Goal: Information Seeking & Learning: Find specific fact

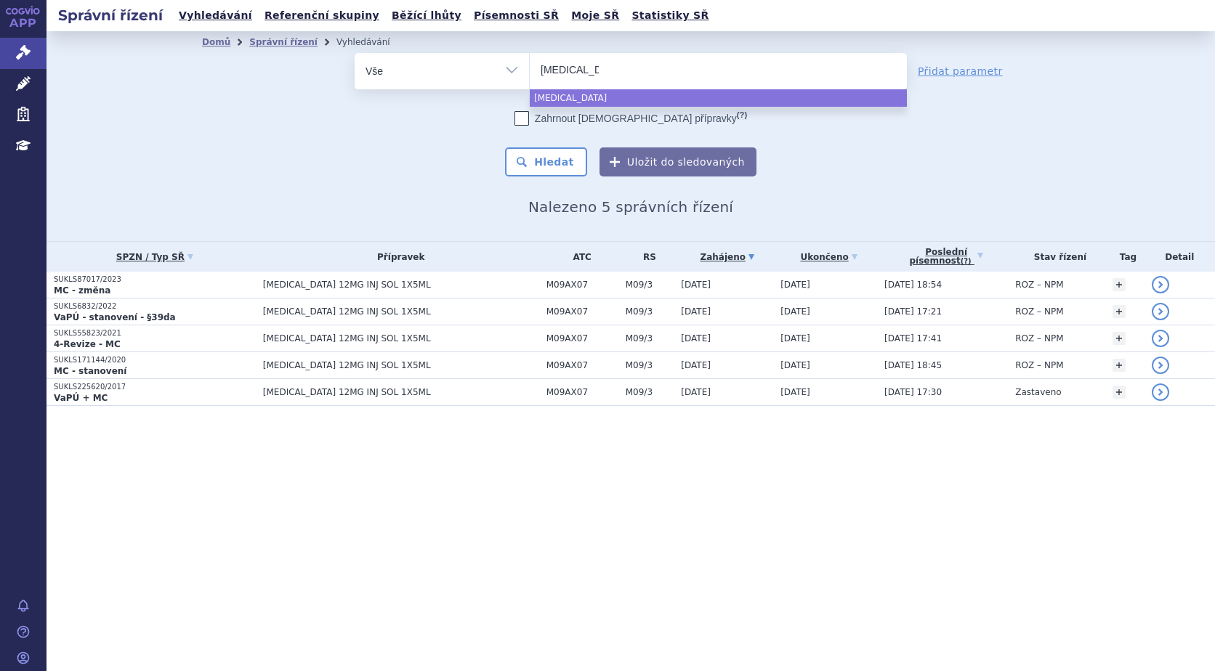
drag, startPoint x: 666, startPoint y: 60, endPoint x: 359, endPoint y: 62, distance: 307.3
click at [359, 62] on div "odstranit Vše Spisová značka Typ SŘ Přípravek/SUKL kód" at bounding box center [631, 71] width 552 height 36
drag, startPoint x: 603, startPoint y: 65, endPoint x: 501, endPoint y: 68, distance: 102.5
click at [501, 68] on div "odstranit Vše Spisová značka Typ SŘ Přípravek/SUKL kód" at bounding box center [631, 71] width 552 height 36
select select "evrysdi"
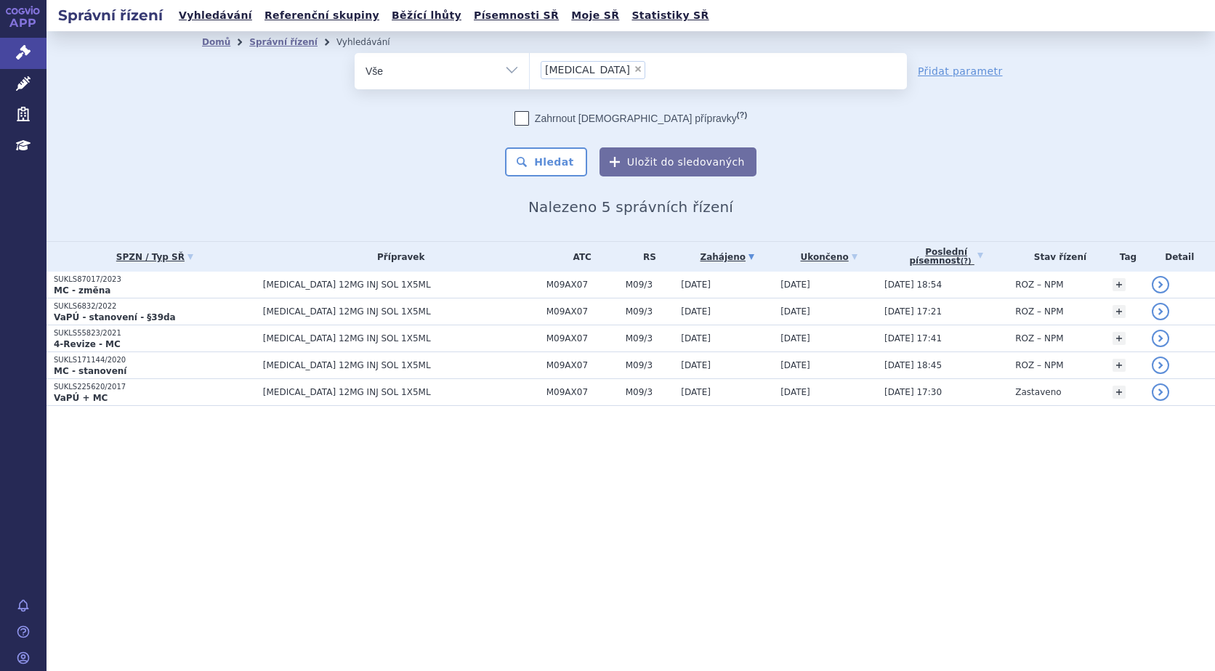
click at [633, 72] on span "×" at bounding box center [637, 69] width 9 height 9
click at [530, 72] on select "spinraza evrysdi" at bounding box center [529, 70] width 1 height 36
select select
type input "z"
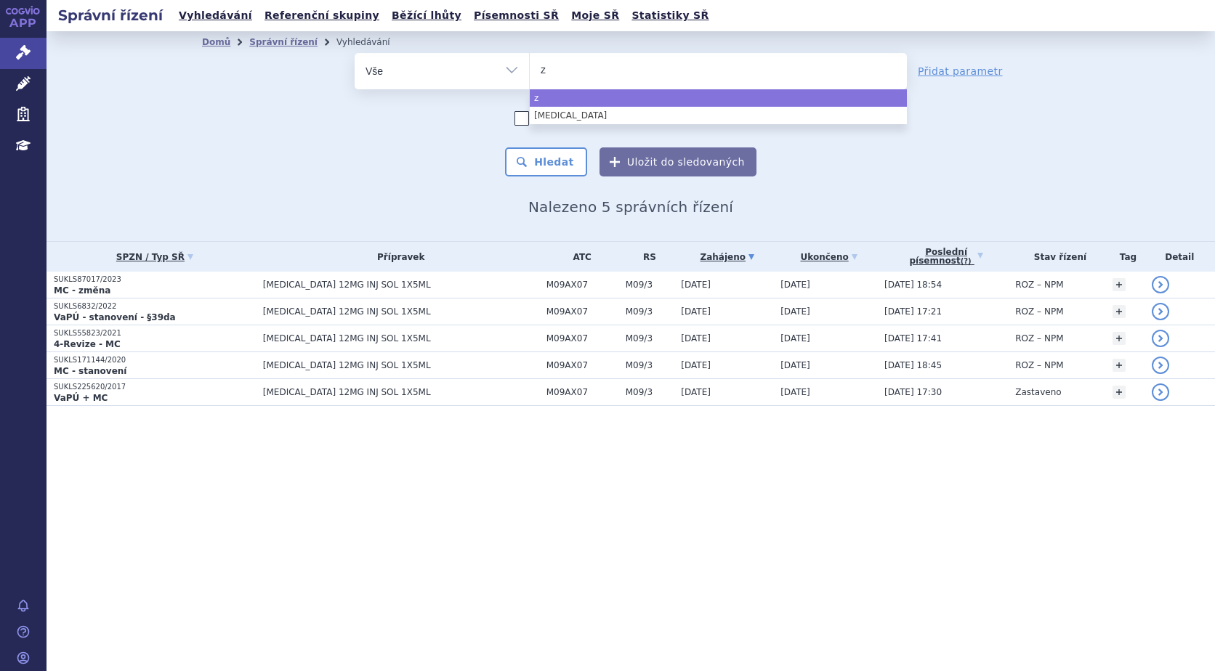
type input "zo"
type input "zol"
type input "zolg"
type input "zolge"
type input "zolgen"
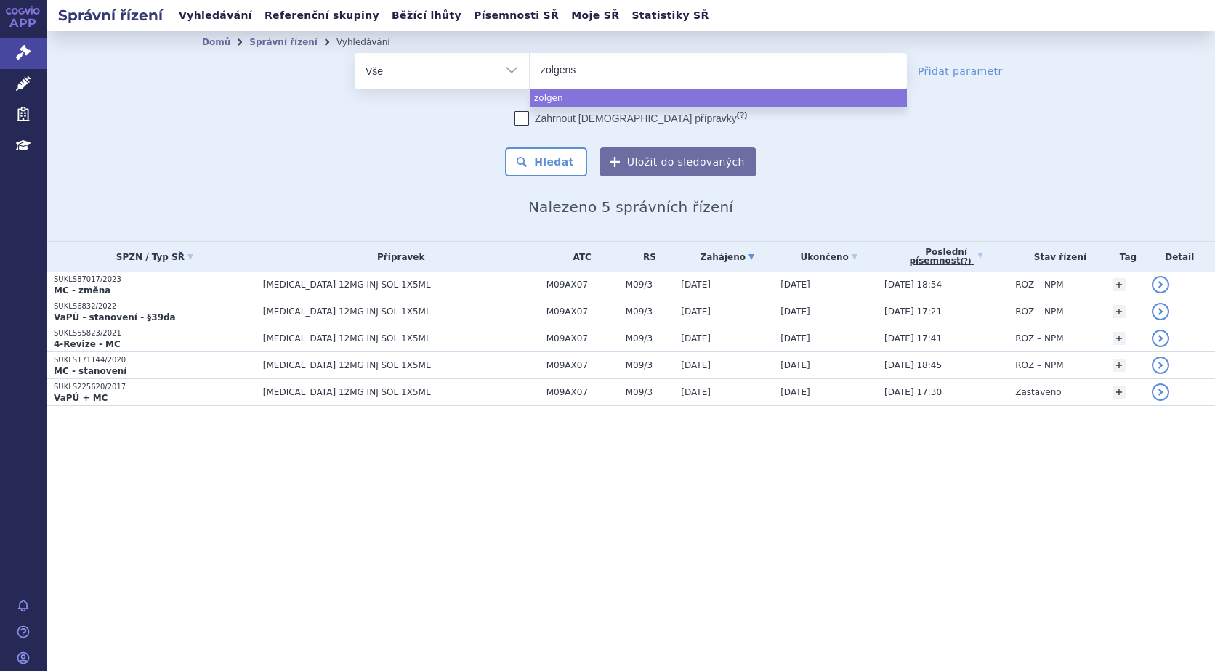
type input "zolgensm"
type input "zolgensma"
select select "zolgensma"
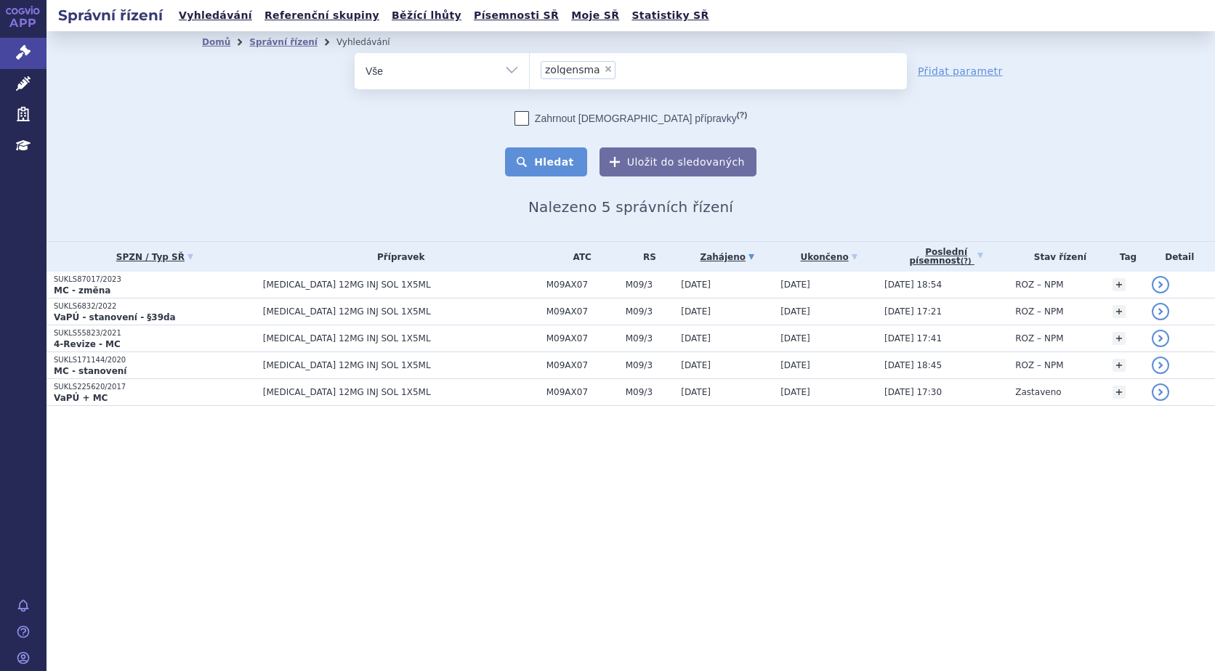
click at [559, 161] on button "Hledat" at bounding box center [546, 161] width 82 height 29
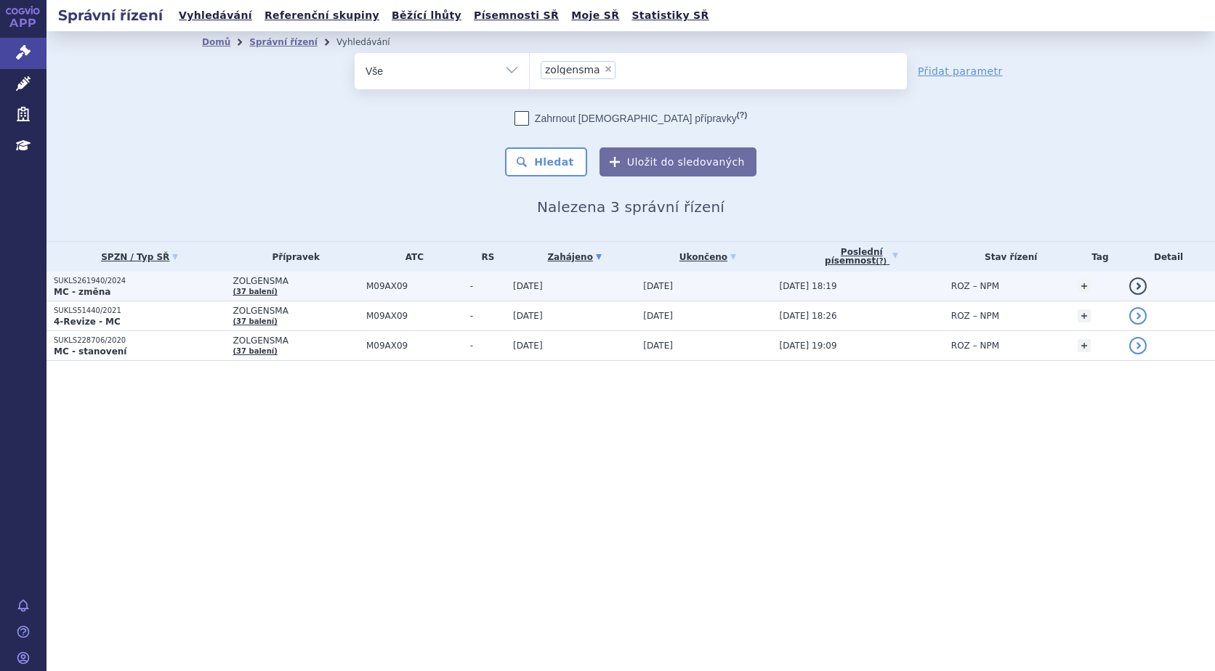
click at [265, 280] on span "ZOLGENSMA" at bounding box center [296, 281] width 126 height 10
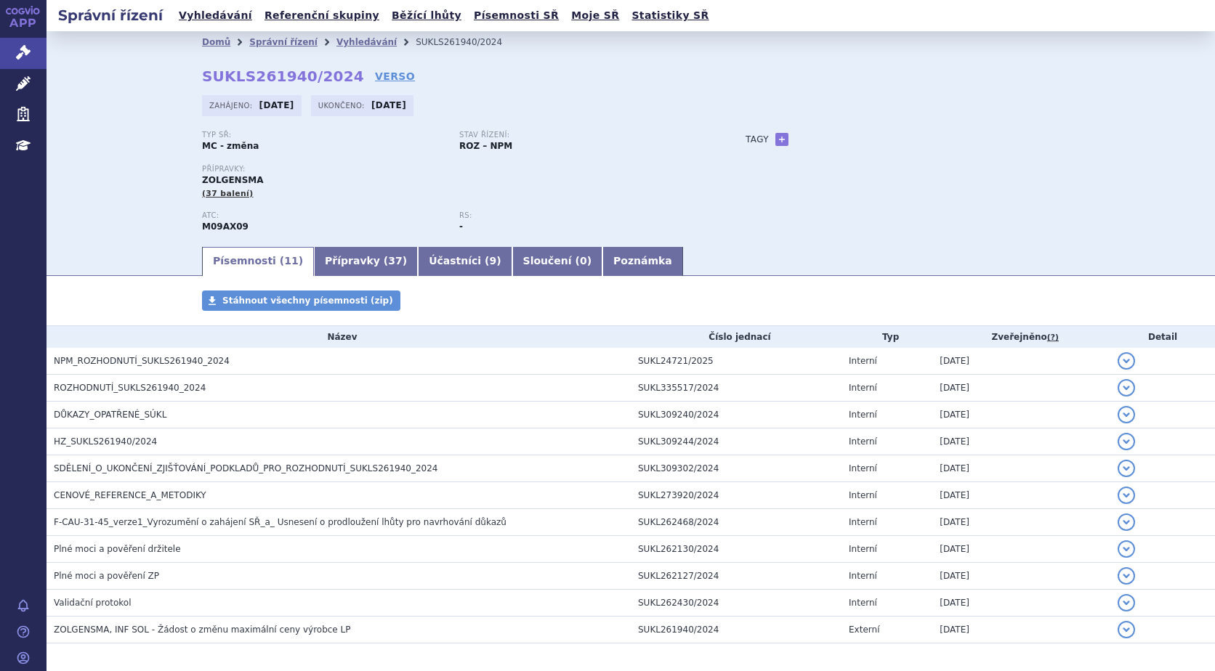
scroll to position [60, 0]
